Goal: Task Accomplishment & Management: Manage account settings

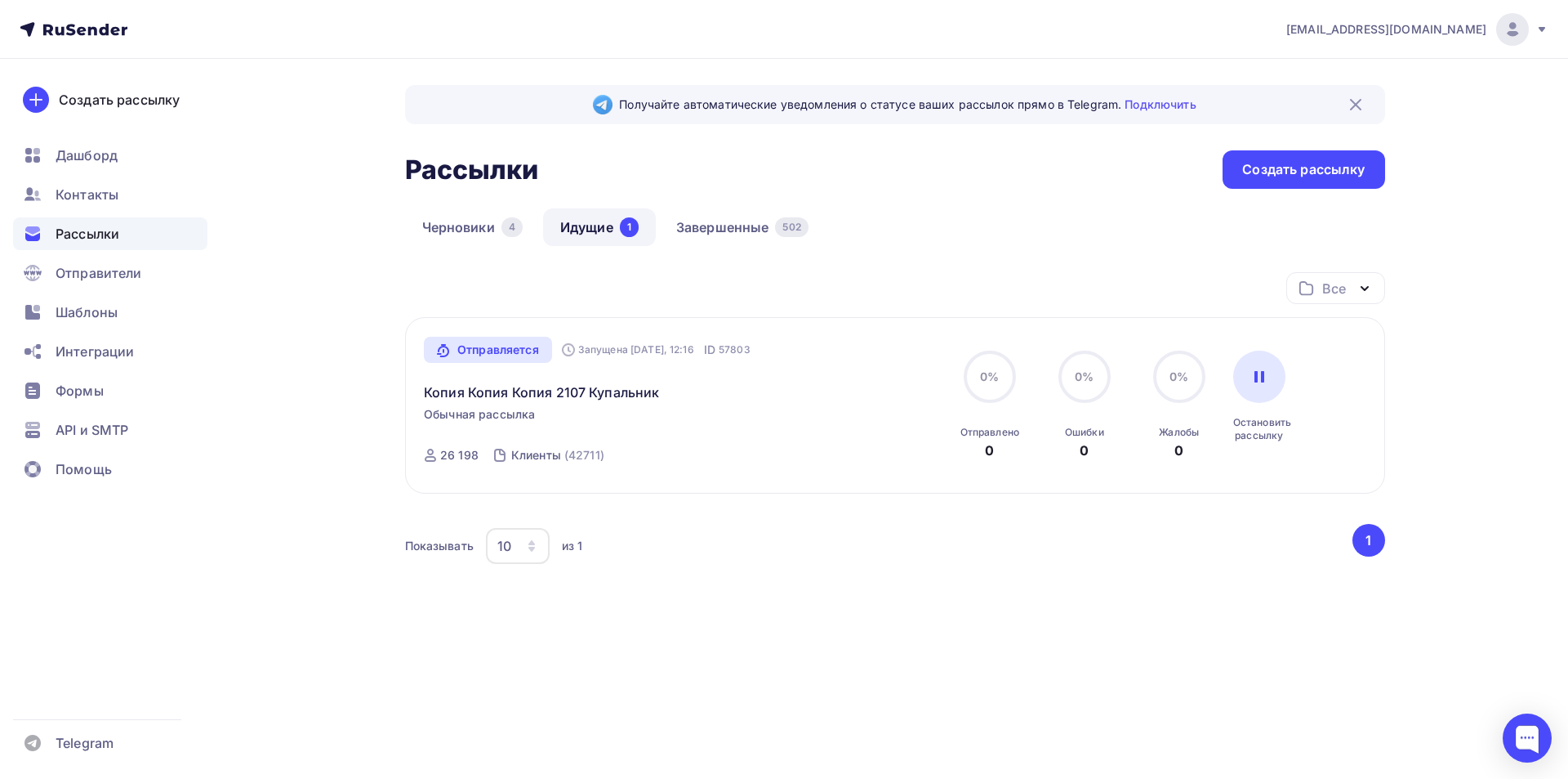
click at [101, 238] on span "Рассылки" at bounding box center [87, 234] width 64 height 19
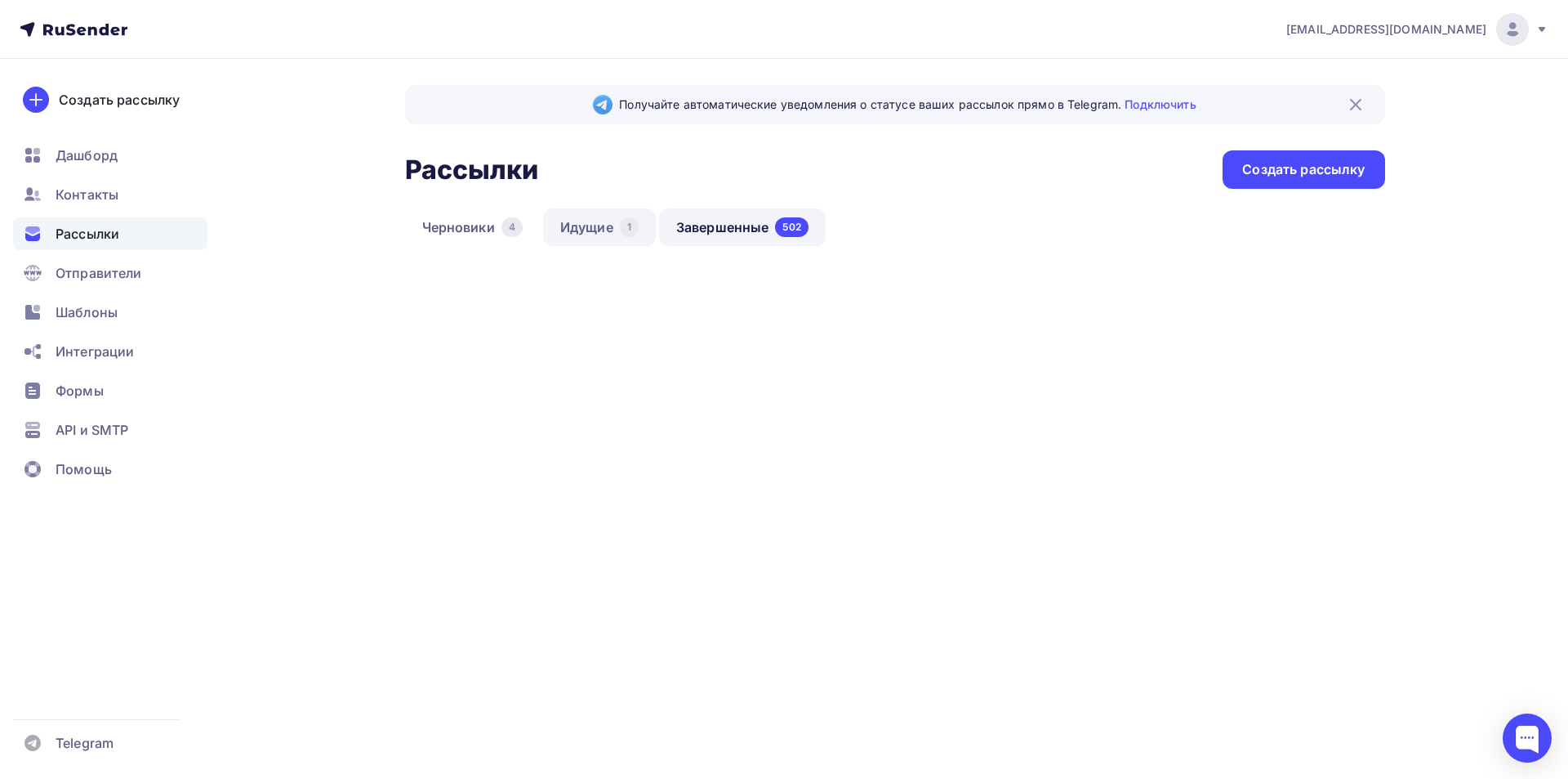
click at [598, 234] on link "Идущие 1" at bounding box center [599, 227] width 113 height 38
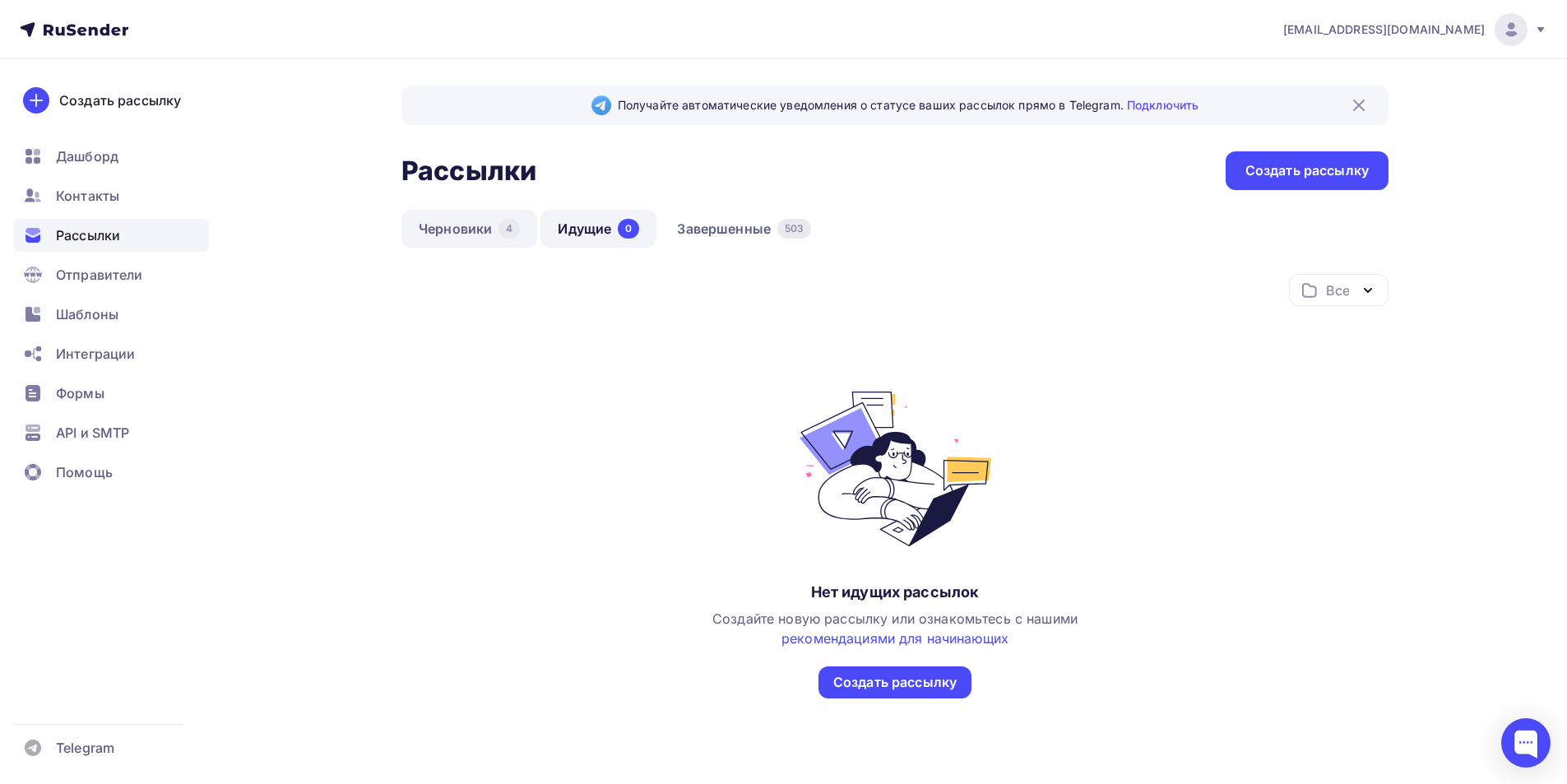
click at [469, 236] on link "Черновики 4" at bounding box center [470, 228] width 136 height 38
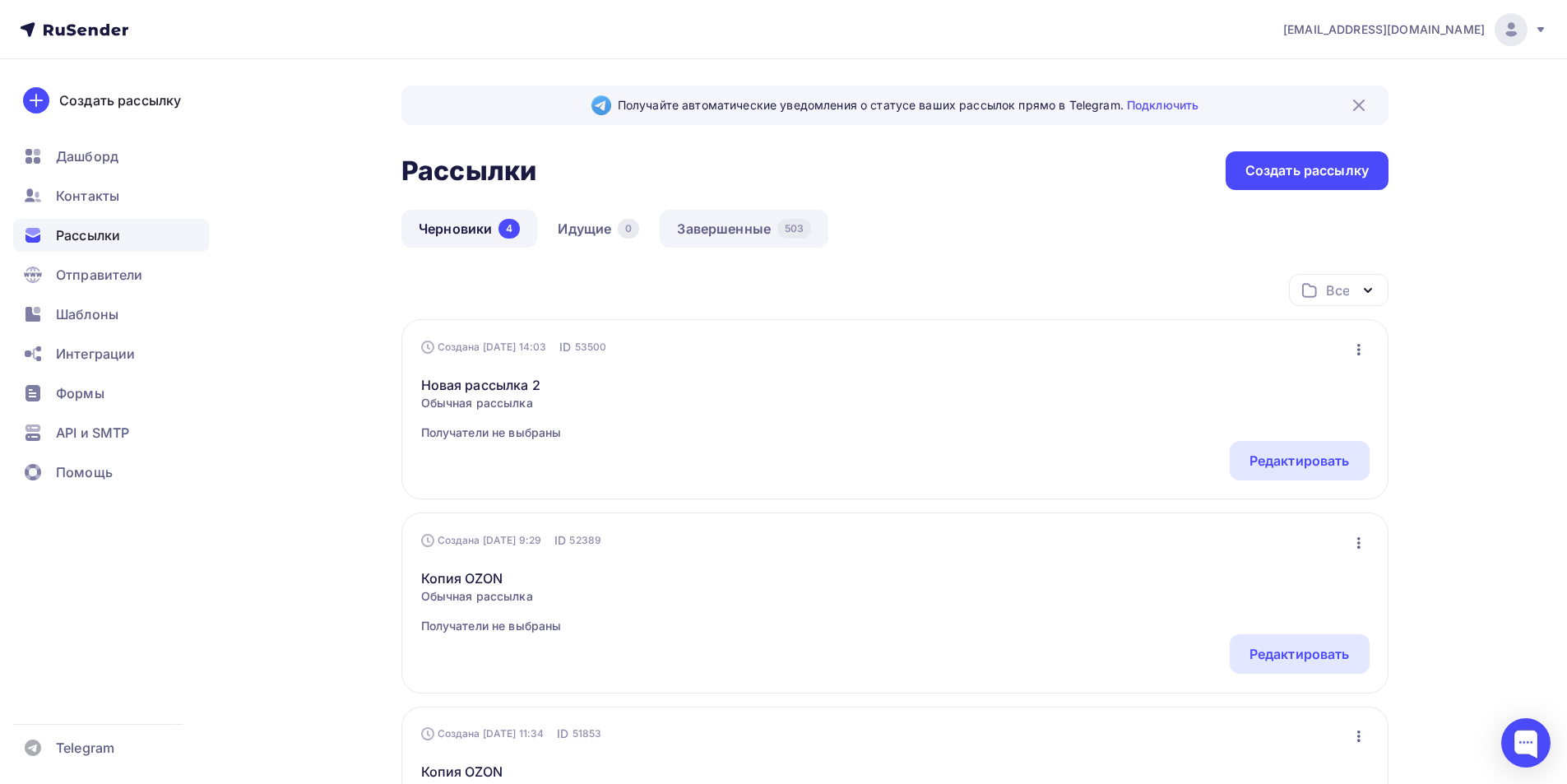
click at [719, 234] on link "Завершенные 503" at bounding box center [744, 228] width 168 height 38
